Goal: Task Accomplishment & Management: Manage account settings

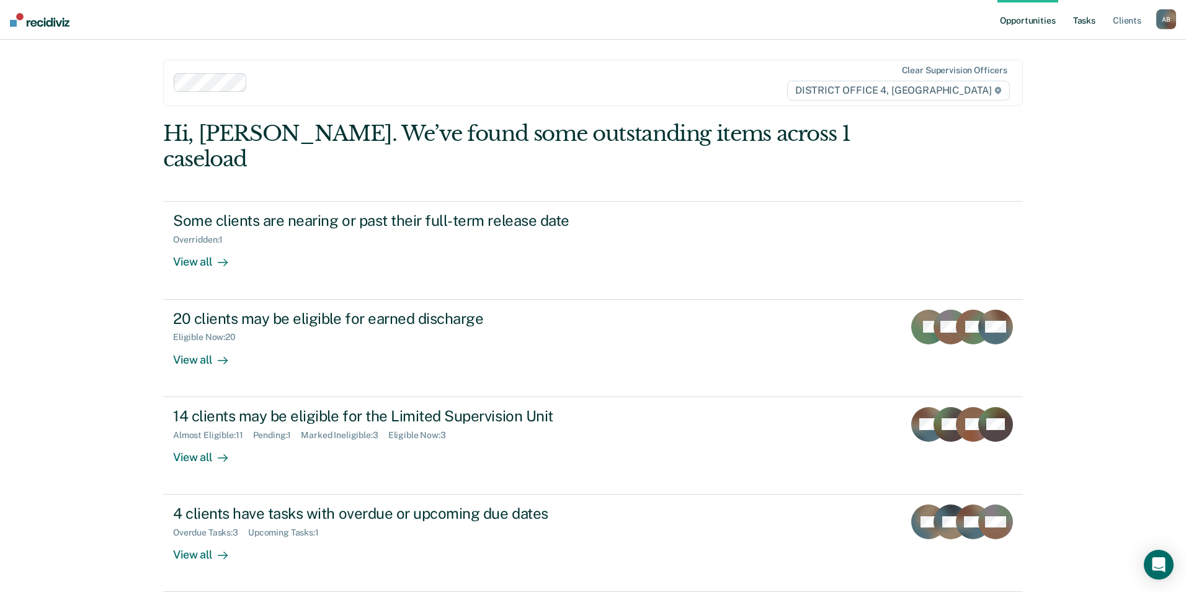
click at [1075, 22] on link "Tasks" at bounding box center [1084, 20] width 27 height 40
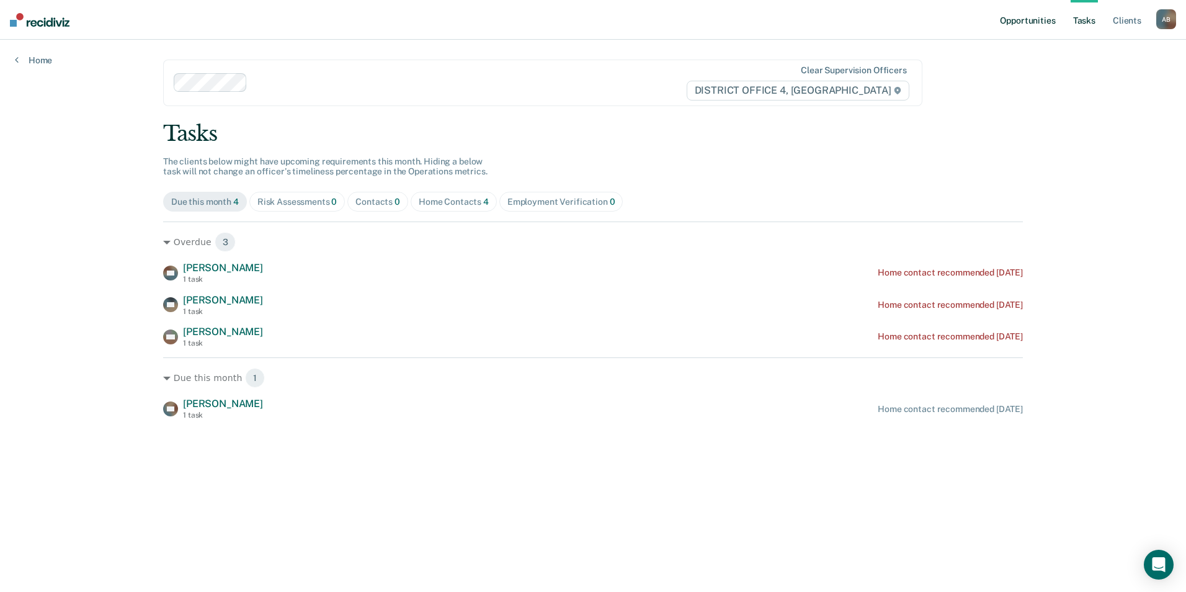
click at [1023, 20] on link "Opportunities" at bounding box center [1027, 20] width 60 height 40
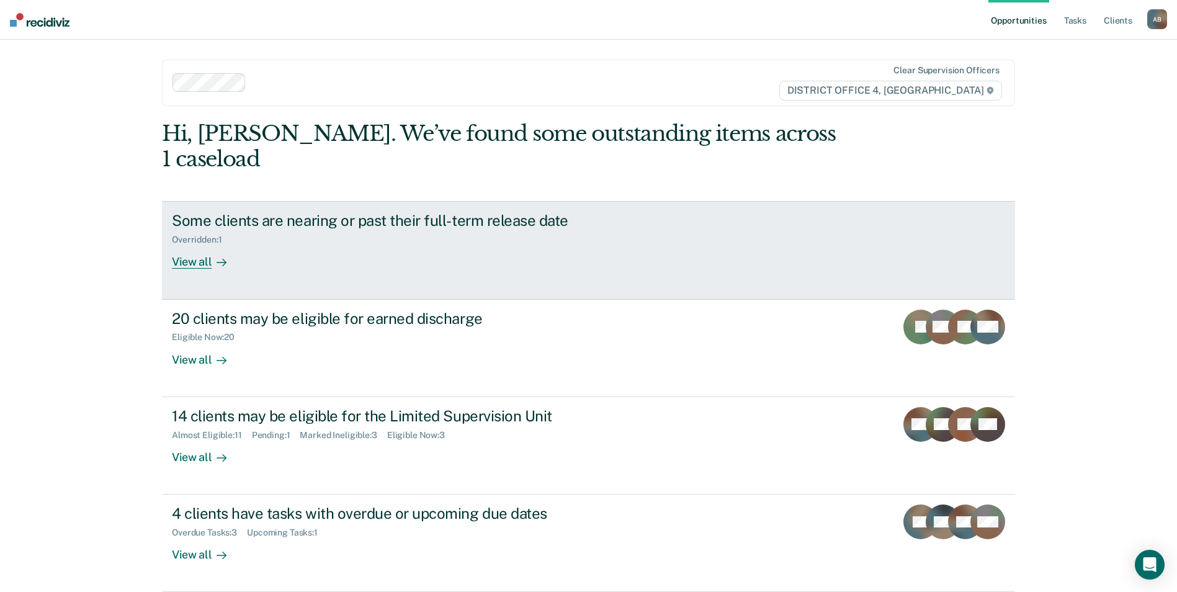
click at [198, 245] on div "View all" at bounding box center [206, 257] width 69 height 24
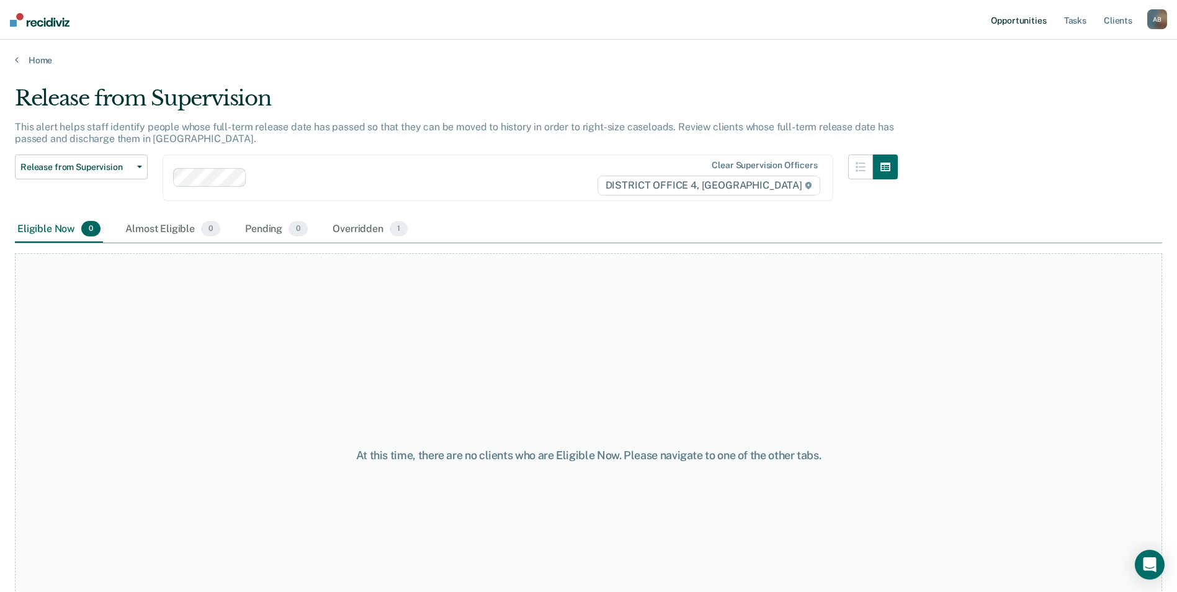
click at [1027, 20] on link "Opportunities" at bounding box center [1018, 20] width 60 height 40
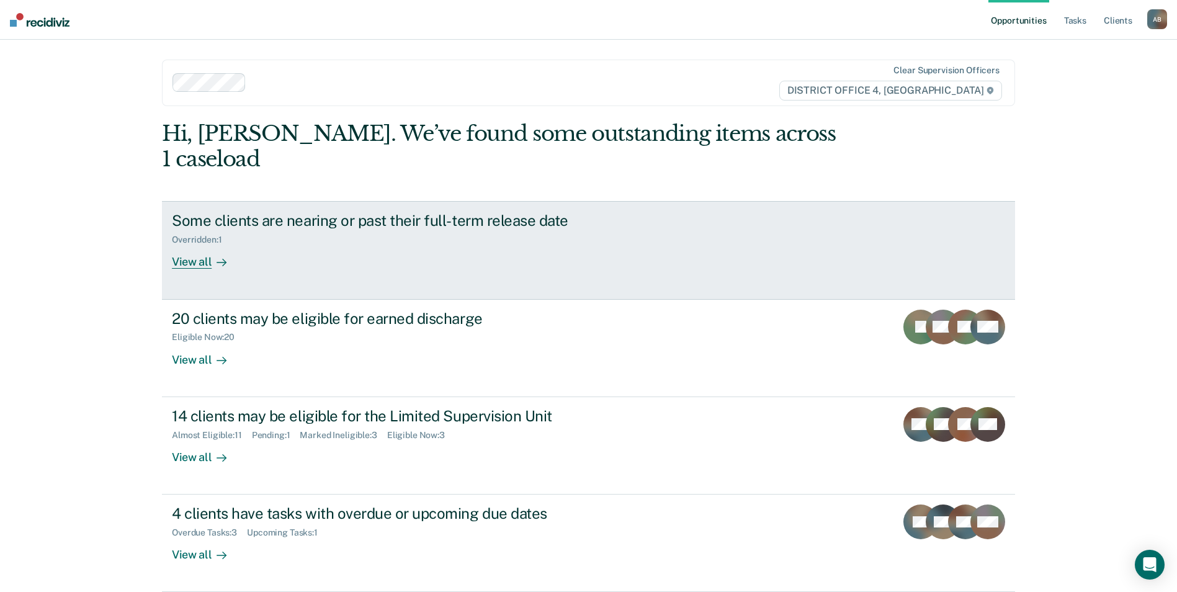
click at [191, 245] on div "View all" at bounding box center [206, 257] width 69 height 24
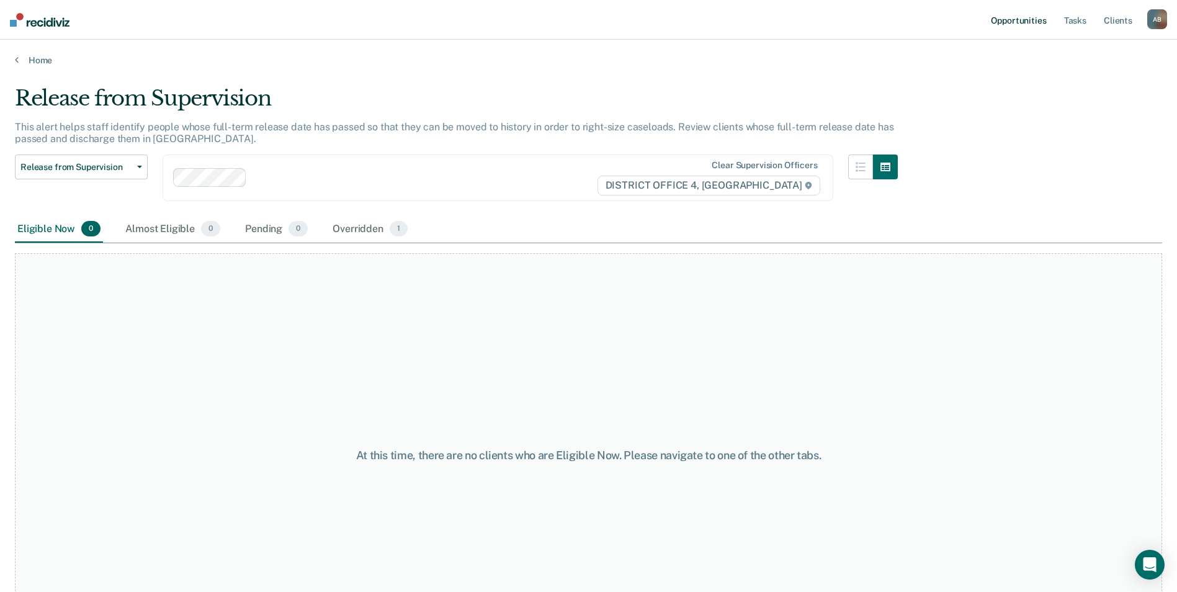
click at [1030, 24] on link "Opportunities" at bounding box center [1018, 20] width 60 height 40
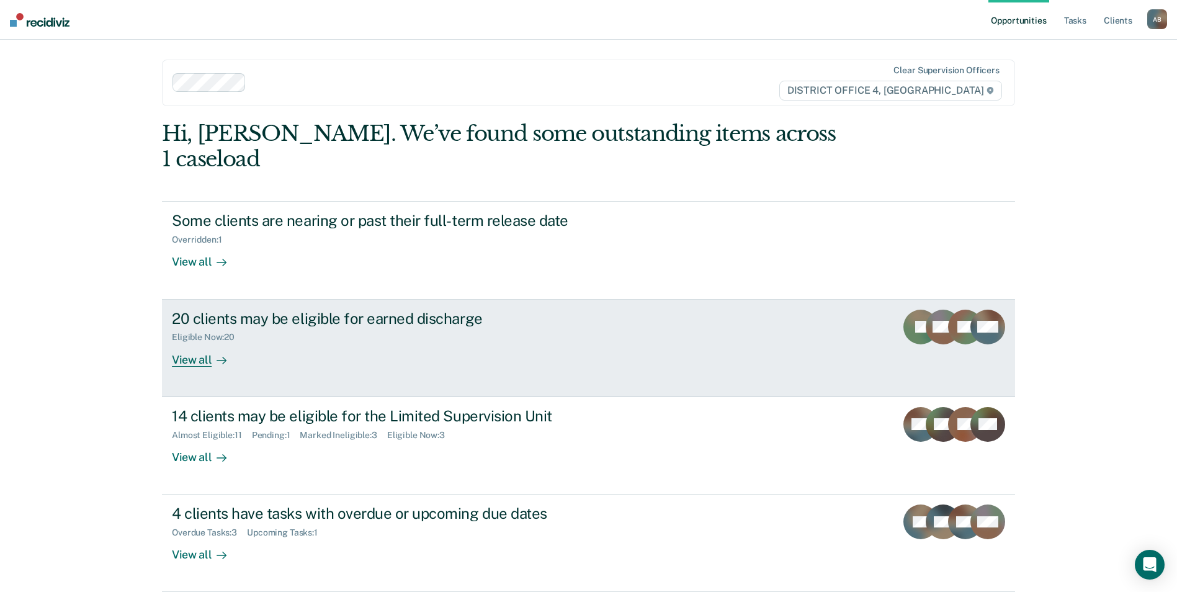
scroll to position [24, 0]
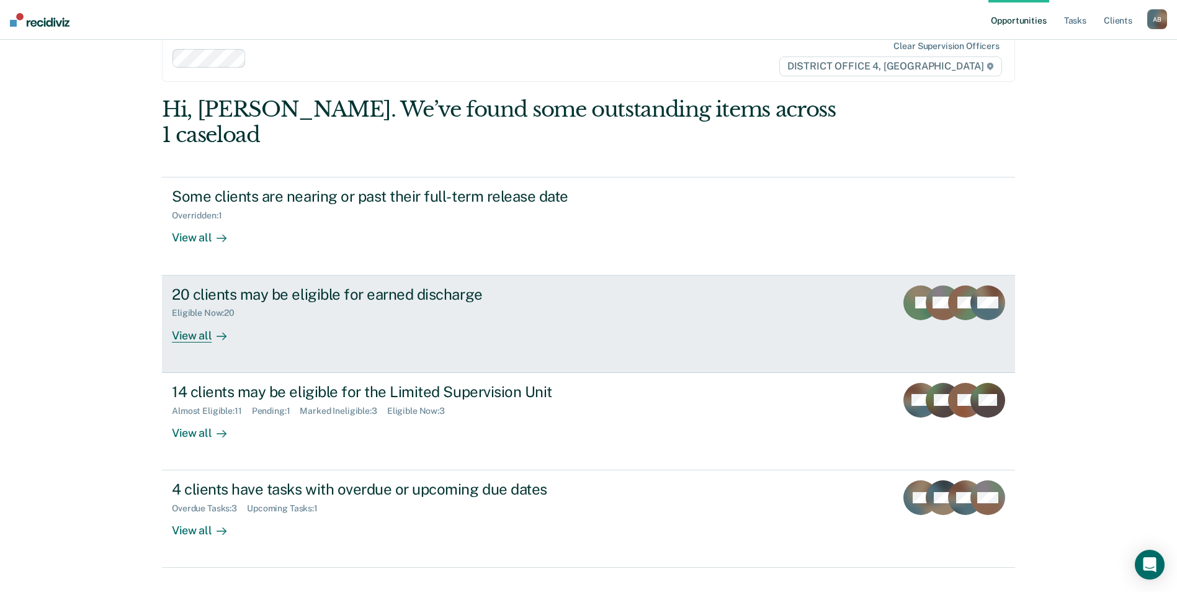
click at [177, 318] on div "View all" at bounding box center [206, 330] width 69 height 24
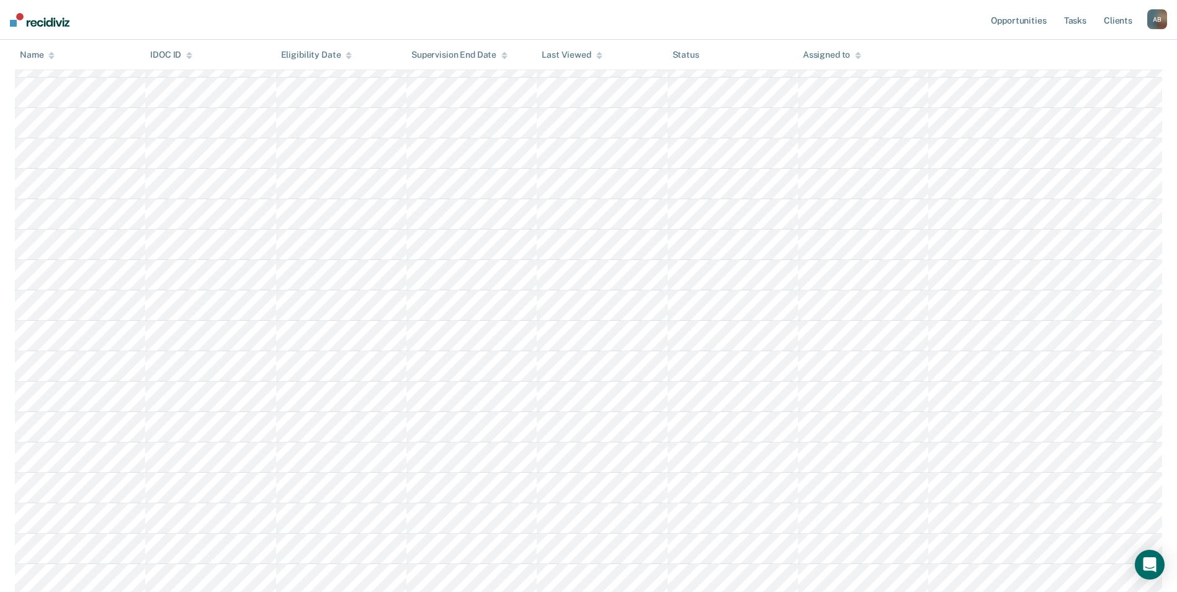
scroll to position [248, 0]
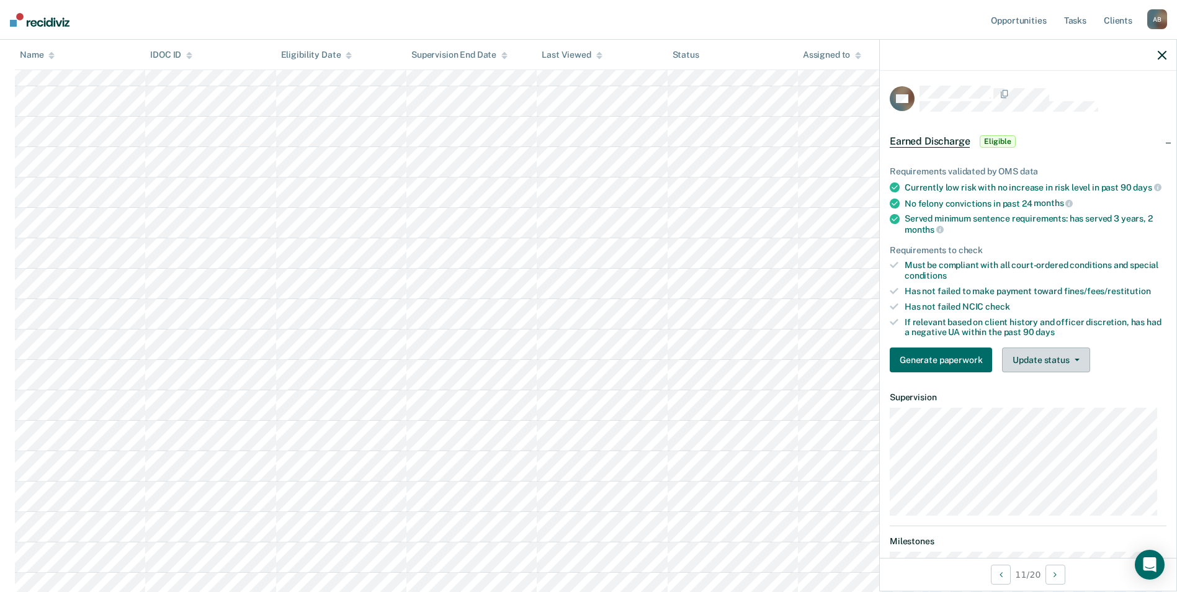
click at [1060, 372] on button "Update status" at bounding box center [1045, 359] width 87 height 25
click at [1055, 412] on button "Mark Ineligible" at bounding box center [1062, 409] width 120 height 20
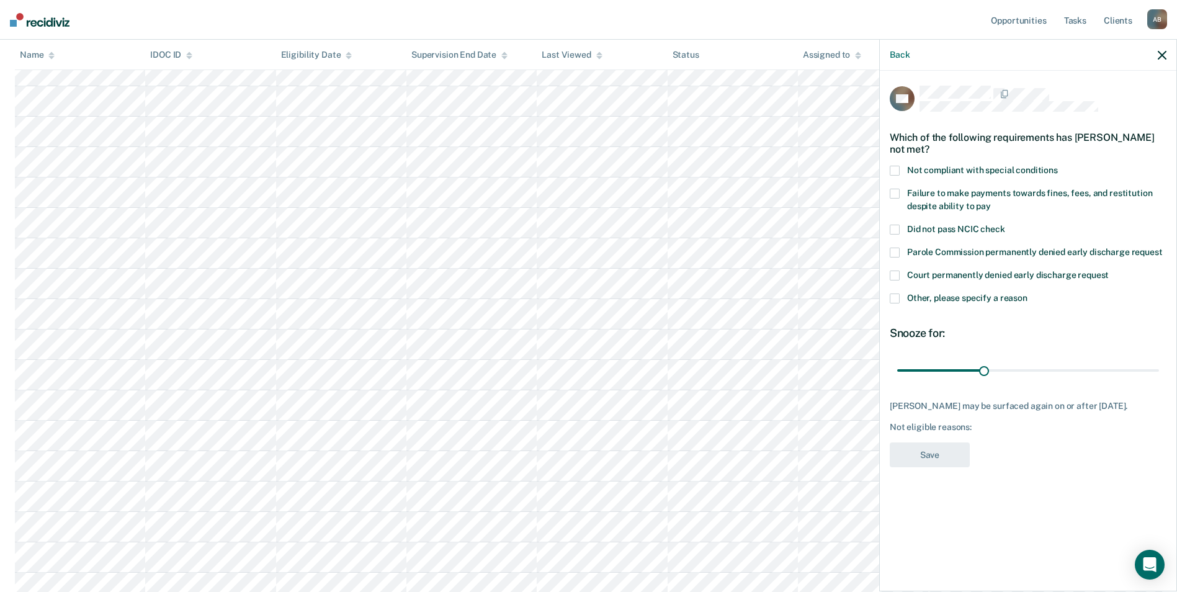
click at [894, 168] on span at bounding box center [894, 171] width 10 height 10
drag, startPoint x: 982, startPoint y: 370, endPoint x: 1163, endPoint y: 365, distance: 180.6
type input "90"
click at [1159, 365] on input "range" at bounding box center [1028, 370] width 262 height 22
click at [898, 298] on span at bounding box center [894, 298] width 10 height 10
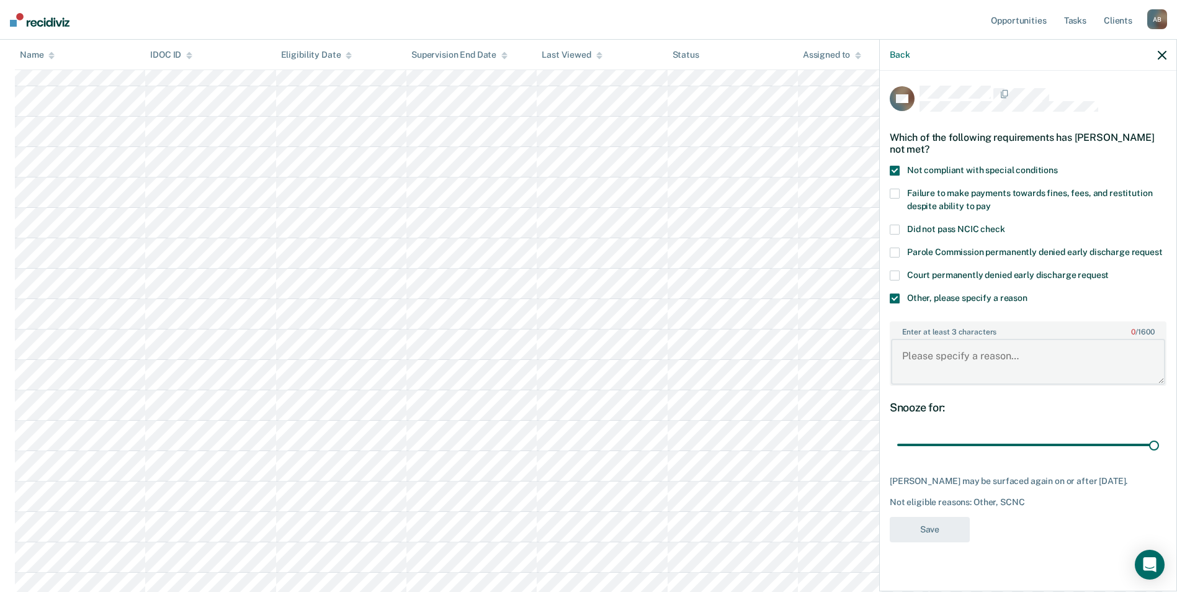
click at [947, 372] on textarea "Enter at least 3 characters 0 / 1600" at bounding box center [1028, 362] width 274 height 46
type textarea "using meth"
click at [928, 535] on button "Save" at bounding box center [929, 529] width 80 height 25
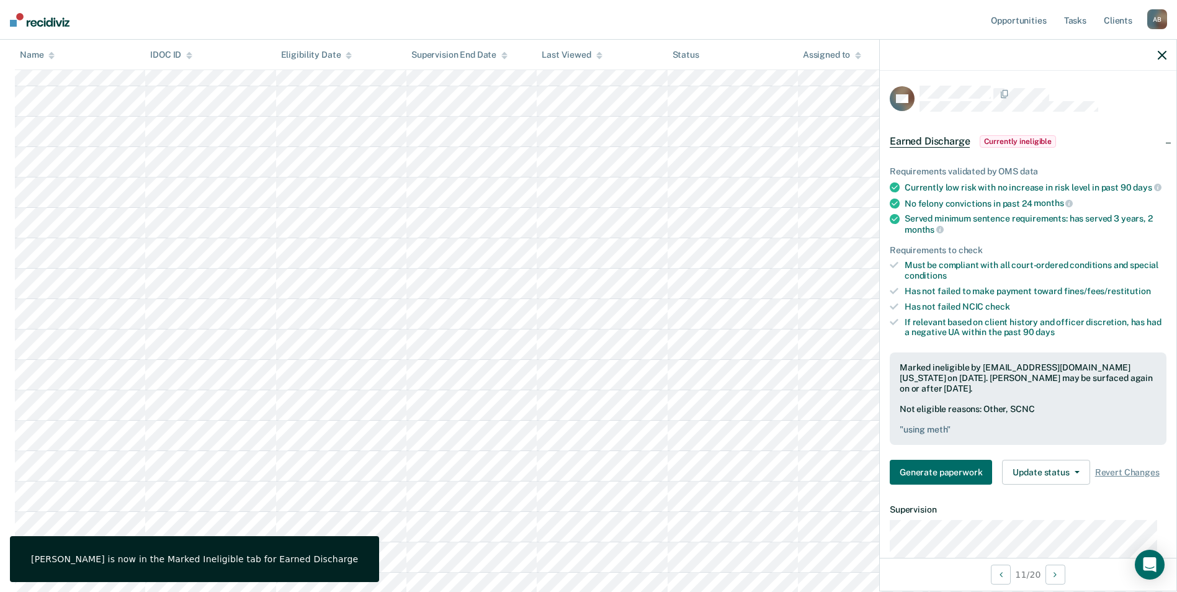
scroll to position [349, 0]
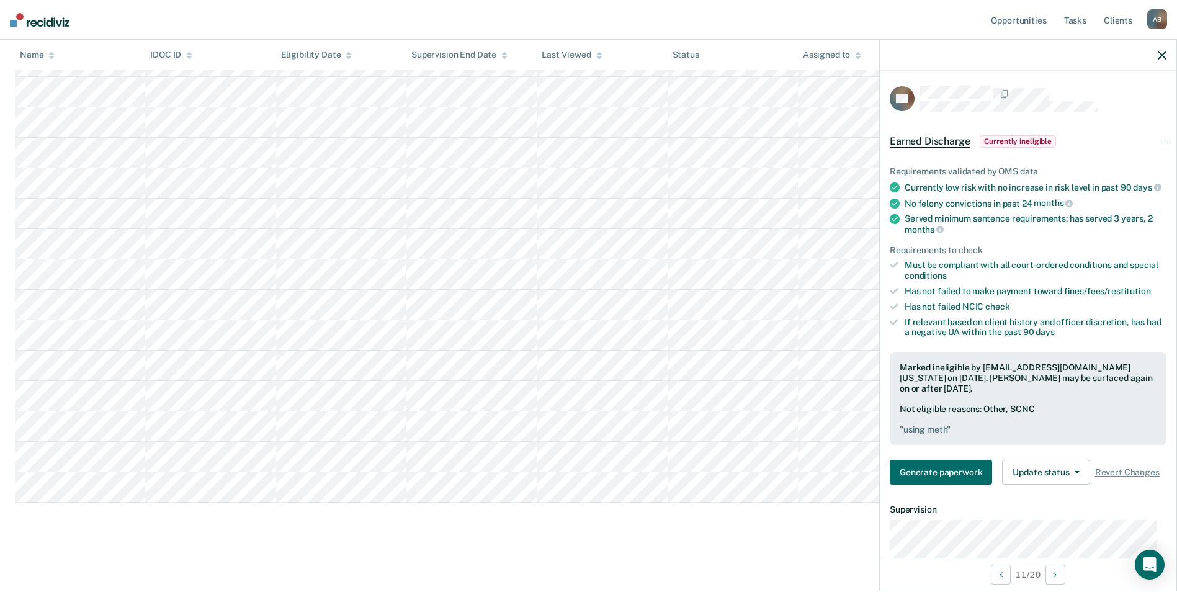
click at [1162, 53] on icon "button" at bounding box center [1161, 55] width 9 height 9
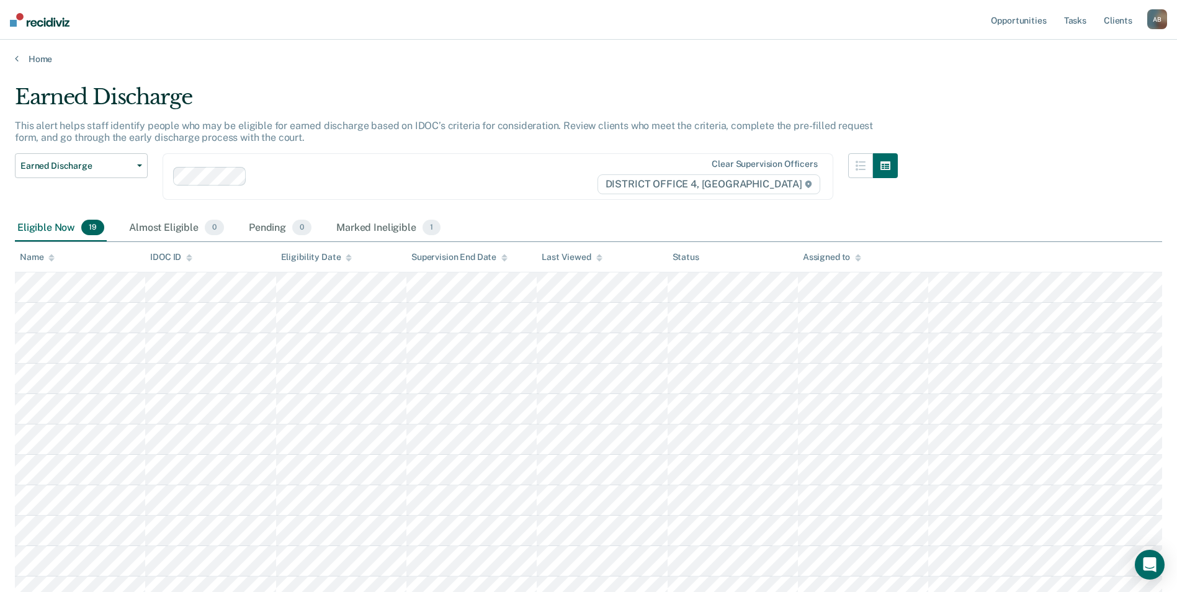
scroll to position [0, 0]
click at [1121, 21] on link "Client s" at bounding box center [1117, 20] width 33 height 40
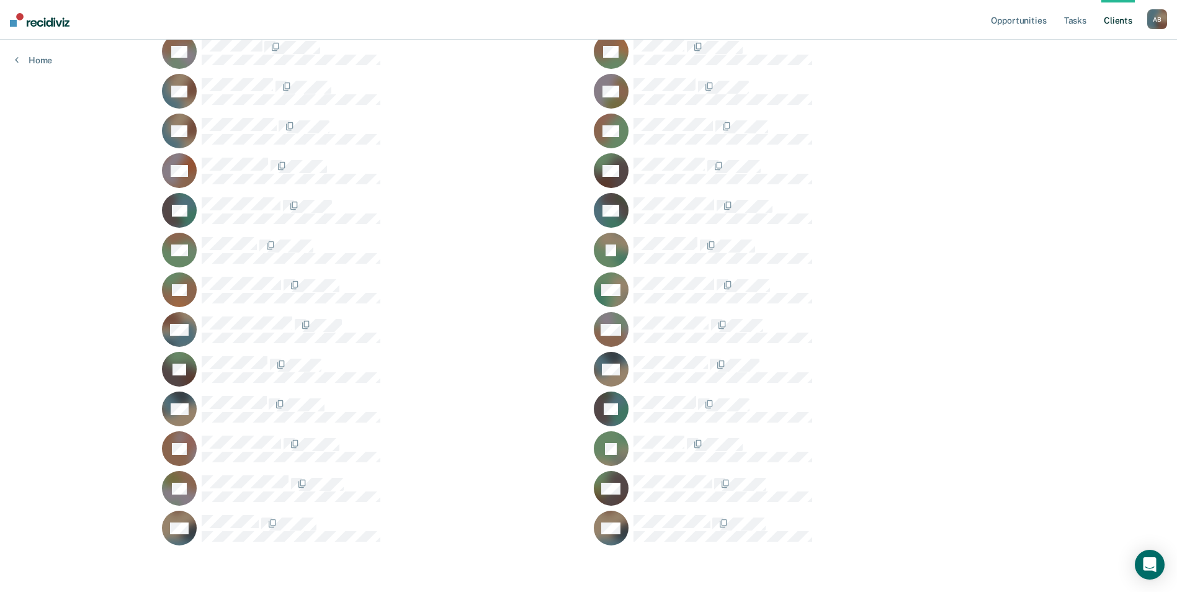
scroll to position [250, 0]
